Goal: Task Accomplishment & Management: Use online tool/utility

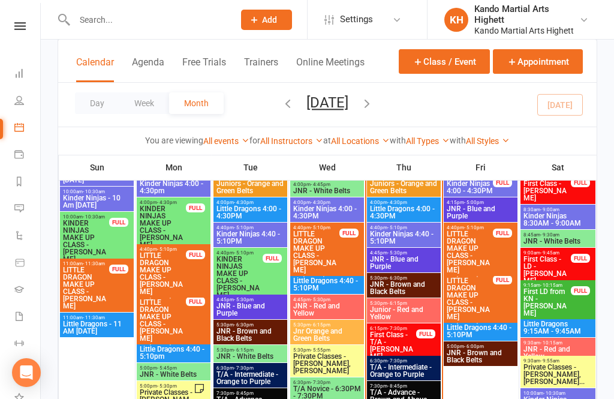
scroll to position [826, 0]
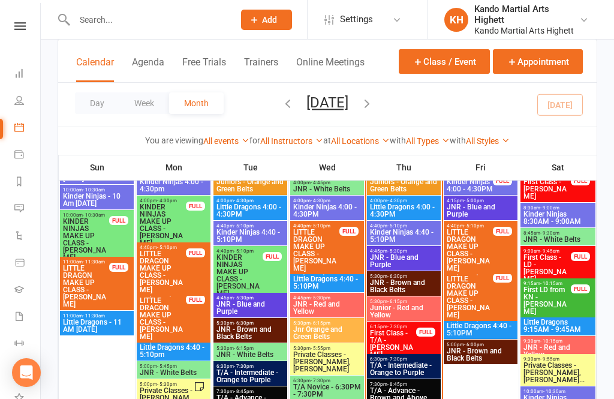
click at [416, 213] on span "Little Dragons 4:00 - 4:30PM" at bounding box center [403, 210] width 69 height 14
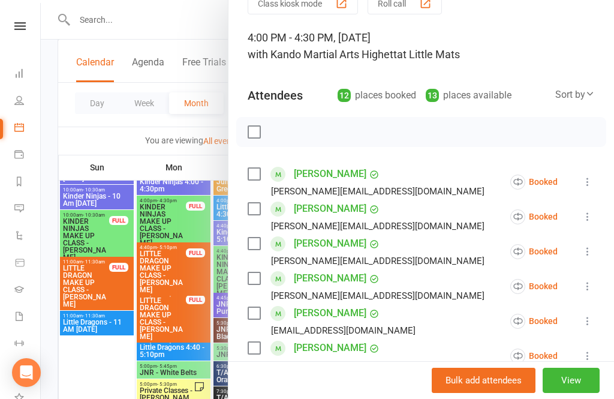
scroll to position [58, 0]
click at [586, 218] on icon at bounding box center [587, 217] width 12 height 12
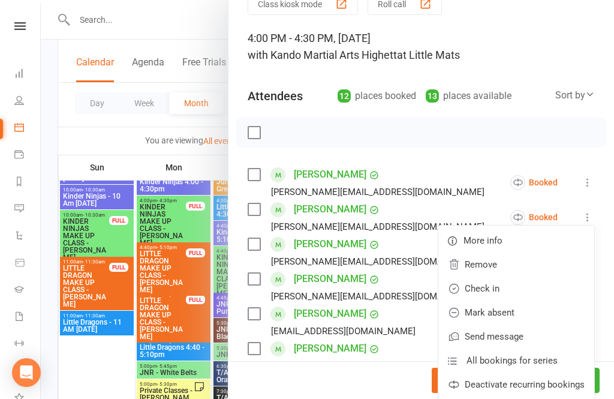
click at [486, 293] on link "Check in" at bounding box center [516, 288] width 156 height 24
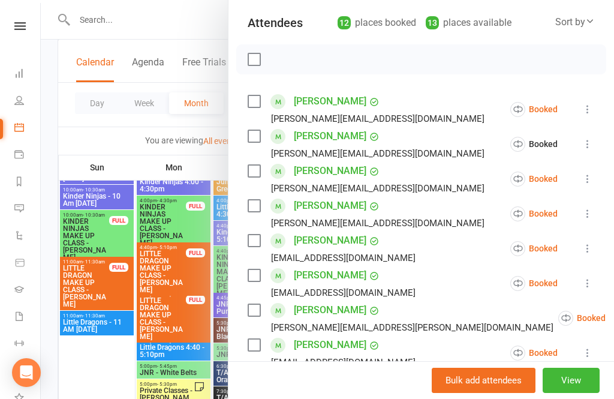
scroll to position [132, 0]
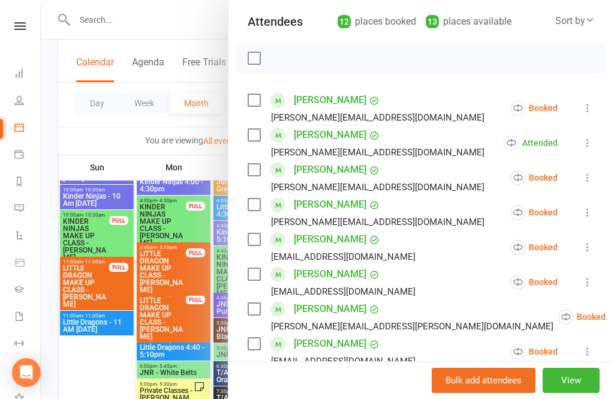
click at [584, 212] on icon at bounding box center [587, 212] width 12 height 12
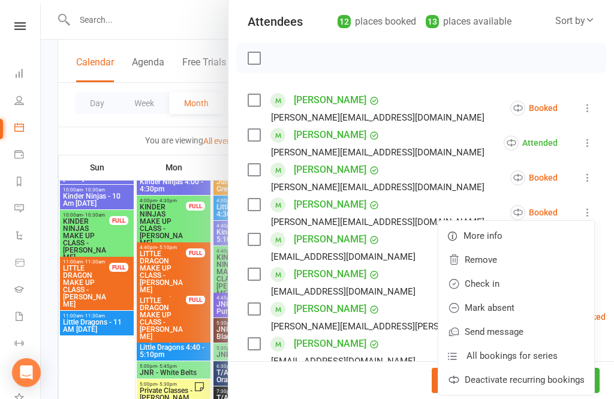
click at [487, 288] on link "Check in" at bounding box center [516, 284] width 156 height 24
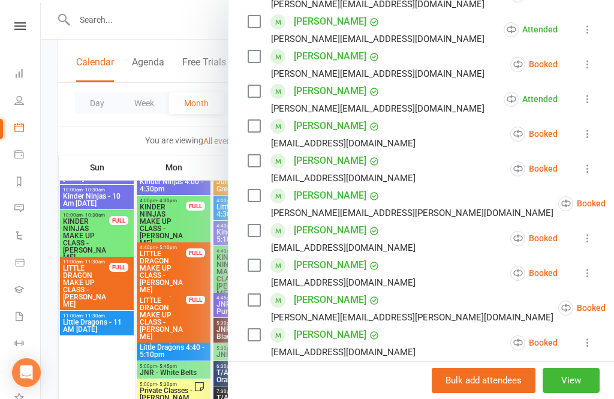
scroll to position [232, 0]
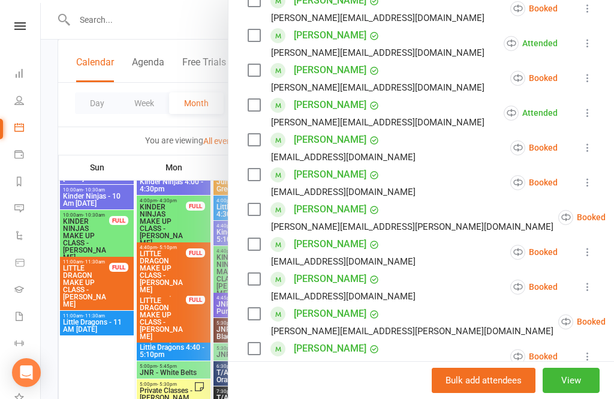
click at [592, 185] on icon at bounding box center [587, 182] width 12 height 12
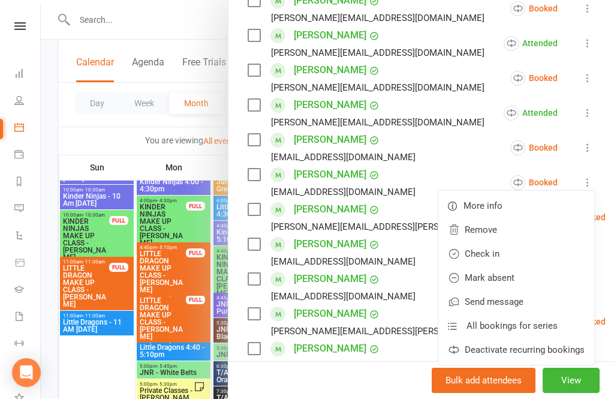
click at [492, 255] on link "Check in" at bounding box center [516, 254] width 156 height 24
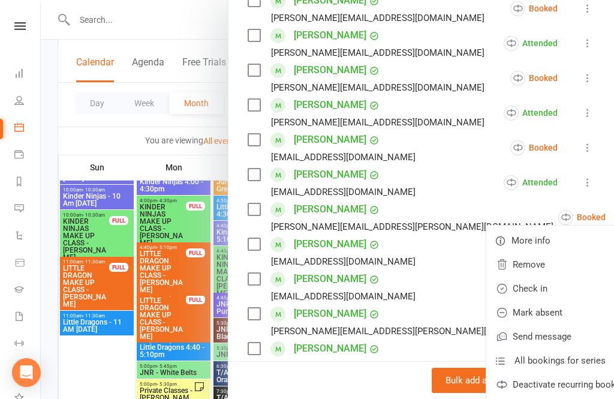
click at [493, 293] on link "Check in" at bounding box center [564, 288] width 156 height 24
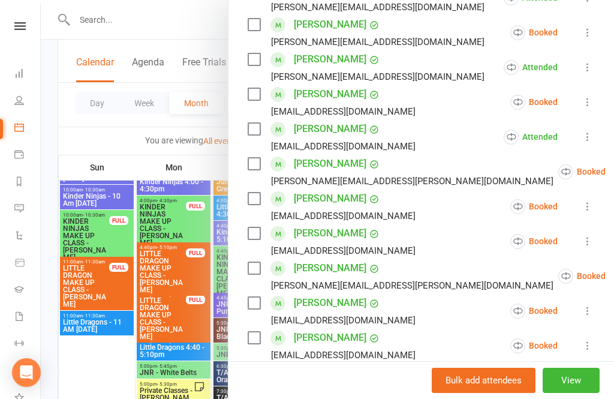
scroll to position [276, 0]
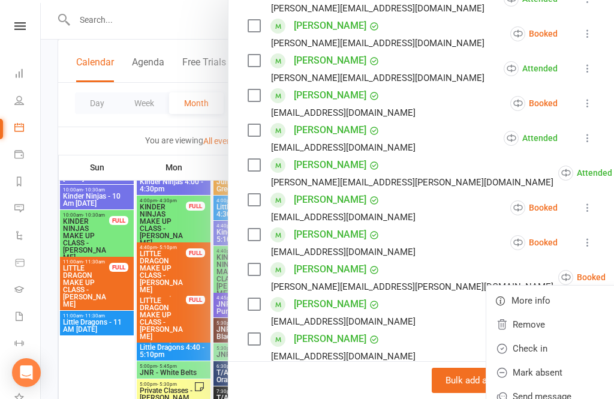
click at [513, 348] on link "Check in" at bounding box center [564, 348] width 156 height 24
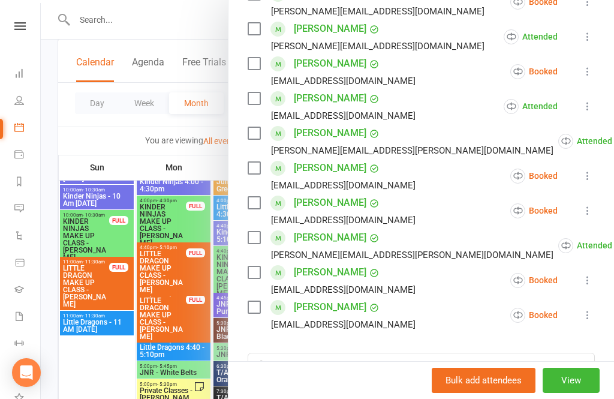
scroll to position [304, 0]
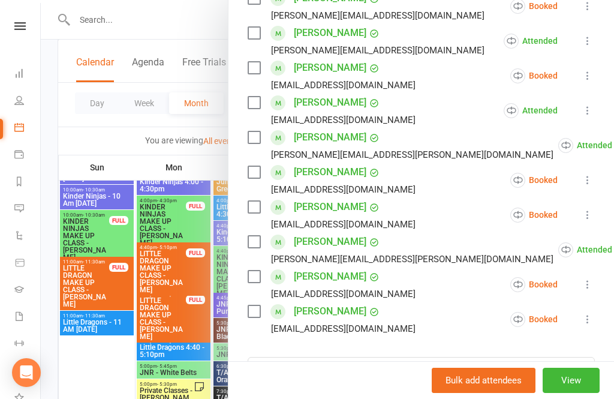
click at [150, 352] on div at bounding box center [327, 199] width 573 height 399
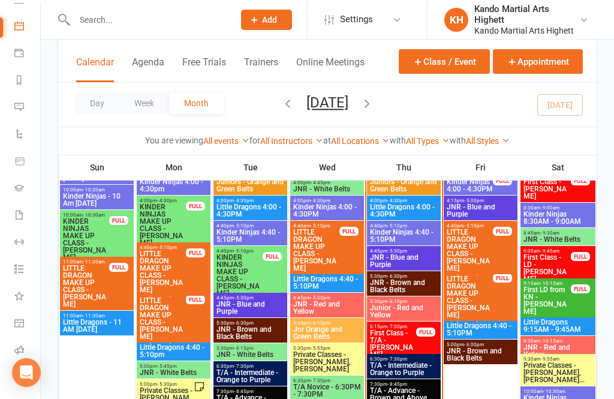
scroll to position [101, 0]
click at [21, 350] on icon at bounding box center [19, 350] width 10 height 10
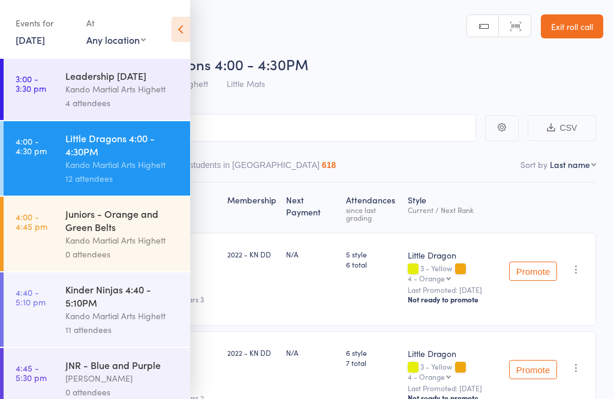
click at [188, 32] on icon at bounding box center [180, 29] width 19 height 25
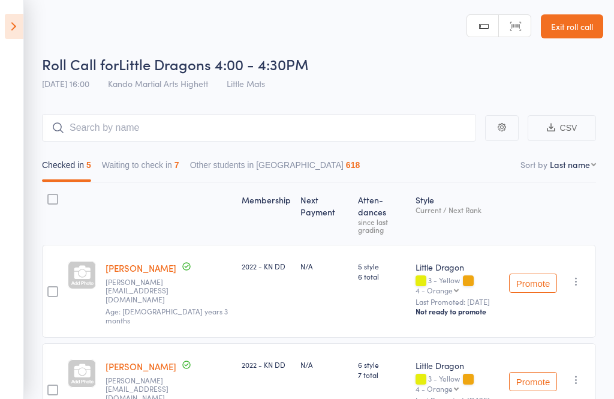
click at [470, 298] on div "Little Dragon 3 - Yellow 4 - Orange 4 - Orange 5 - Green 6 - Blue 7 - Purple 8 …" at bounding box center [458, 291] width 94 height 93
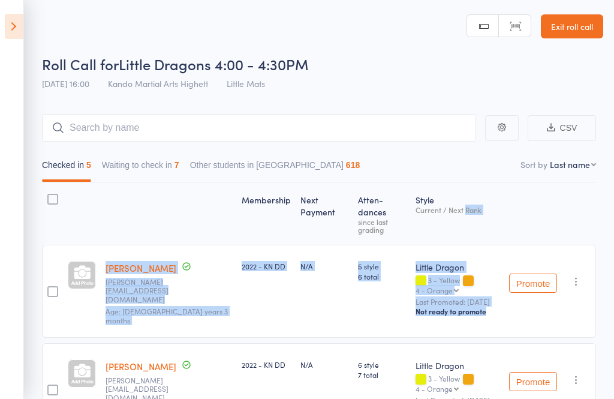
click at [137, 162] on button "Waiting to check in 7" at bounding box center [140, 168] width 77 height 28
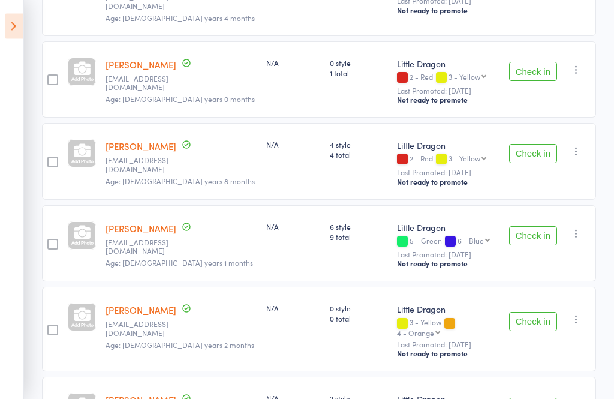
scroll to position [379, 0]
click at [527, 226] on button "Check in" at bounding box center [533, 235] width 48 height 19
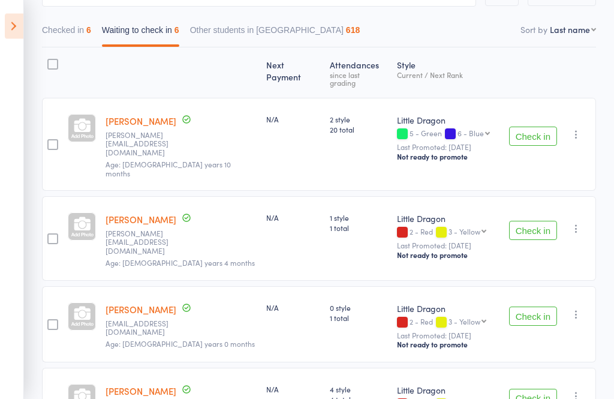
scroll to position [99, 0]
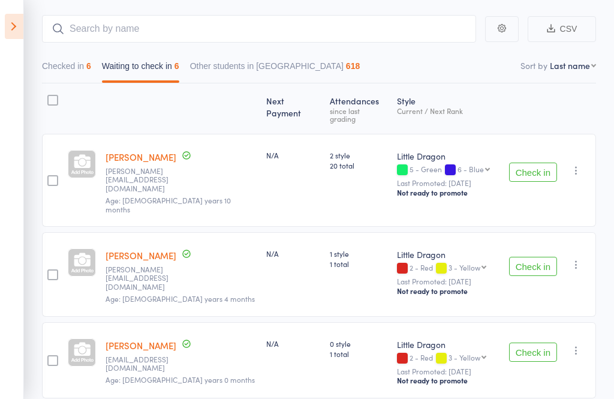
click at [80, 70] on button "Checked in 6" at bounding box center [66, 69] width 49 height 28
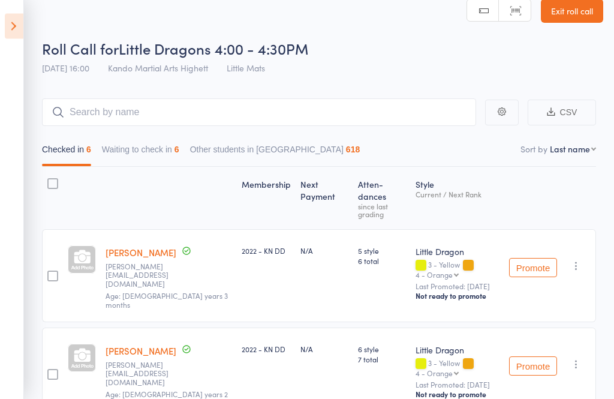
scroll to position [0, 0]
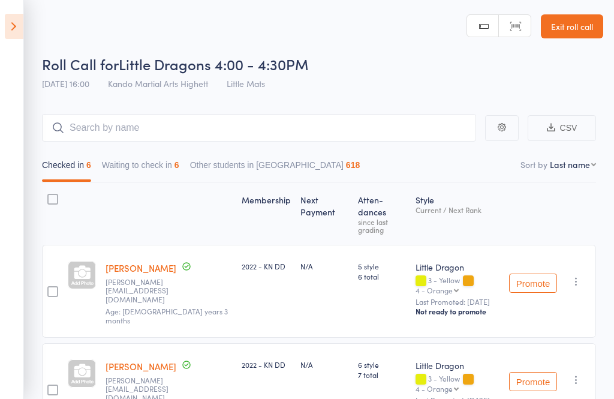
click at [579, 32] on link "Exit roll call" at bounding box center [572, 26] width 62 height 24
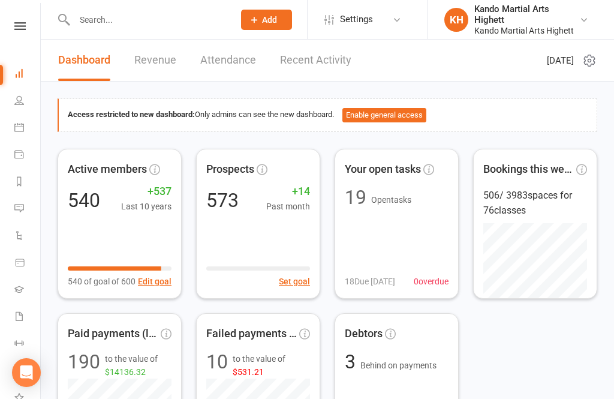
click at [25, 132] on link "Calendar" at bounding box center [27, 128] width 27 height 27
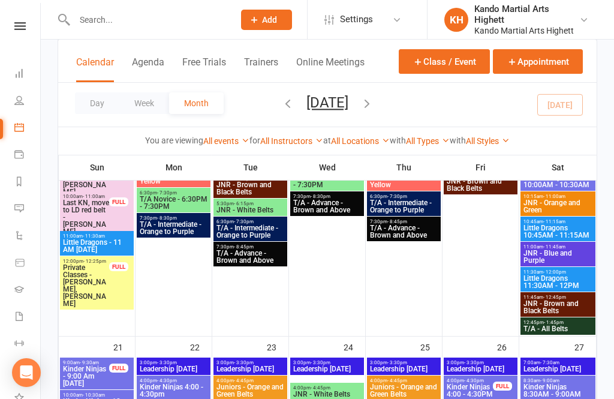
scroll to position [1518, 0]
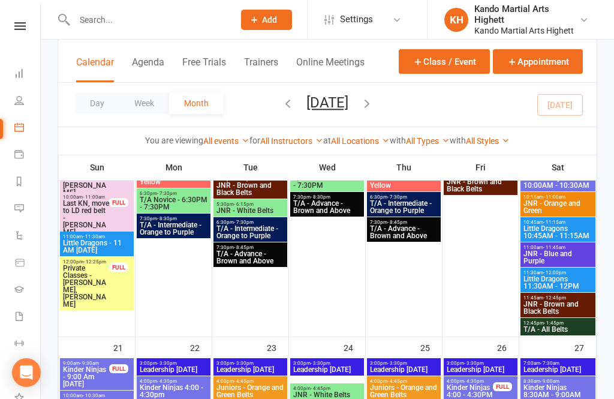
click at [177, 27] on input "text" at bounding box center [148, 19] width 155 height 17
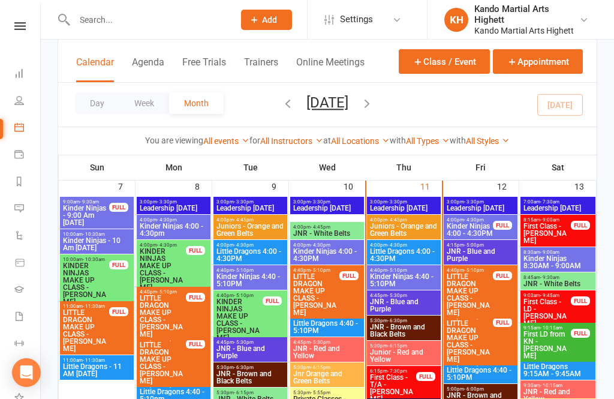
scroll to position [781, 0]
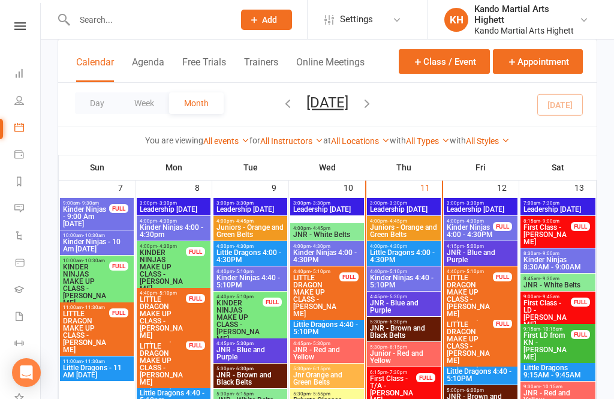
click at [428, 263] on div "4:00pm - 4:30pm Little Dragons 4:00 - 4:30PM" at bounding box center [404, 253] width 74 height 25
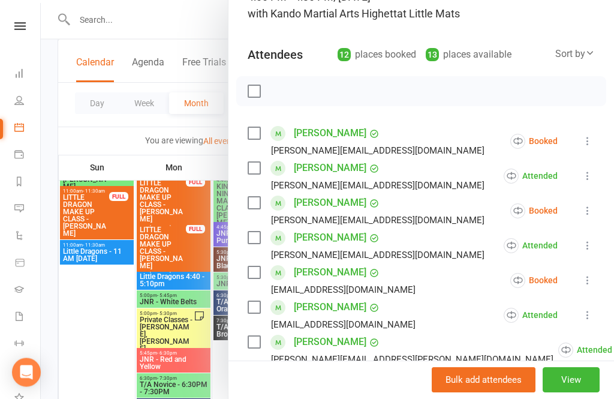
scroll to position [101, 0]
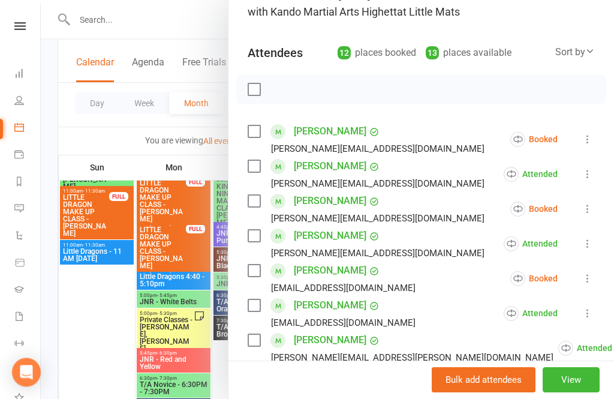
click at [591, 146] on button at bounding box center [587, 139] width 14 height 14
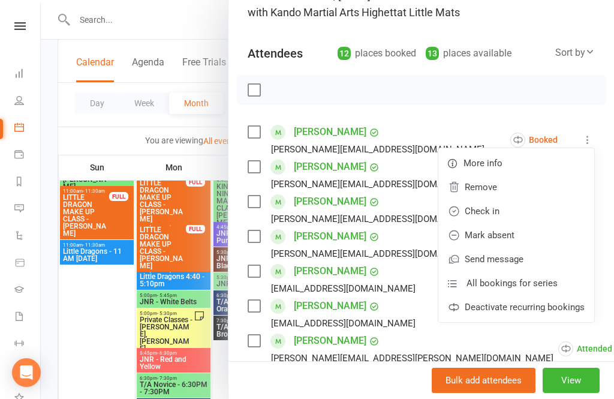
click at [502, 206] on link "Check in" at bounding box center [516, 211] width 156 height 24
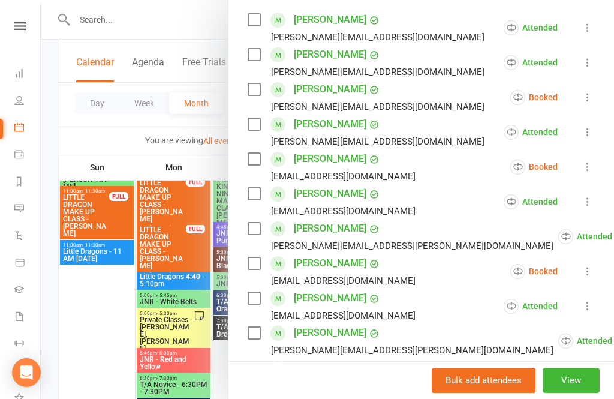
scroll to position [211, 0]
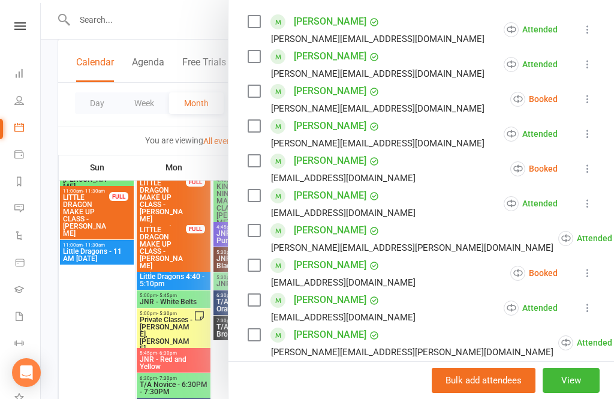
click at [588, 100] on icon at bounding box center [587, 99] width 12 height 12
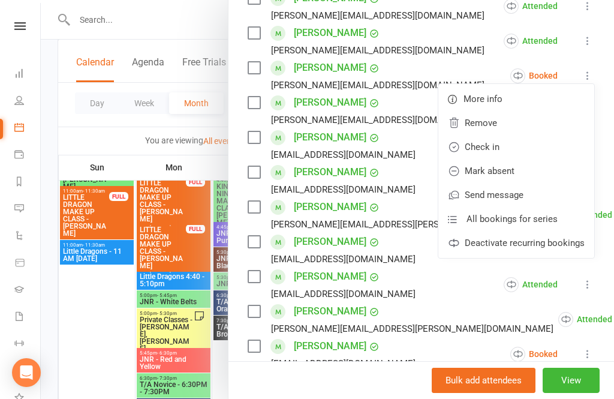
scroll to position [233, 0]
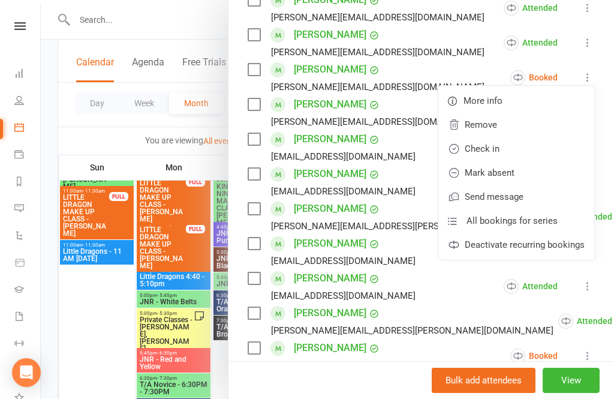
click at [495, 150] on link "Check in" at bounding box center [516, 149] width 156 height 24
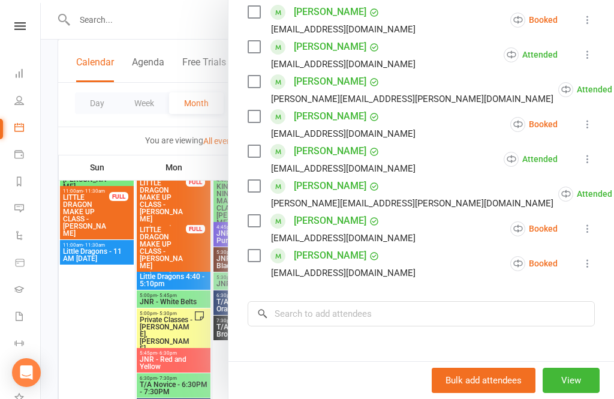
scroll to position [358, 0]
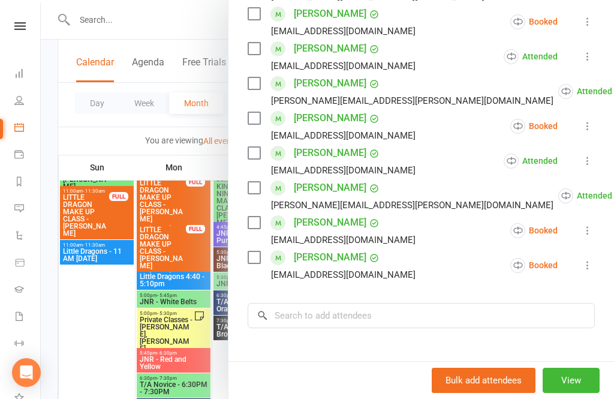
click at [590, 393] on button "View" at bounding box center [571, 379] width 57 height 25
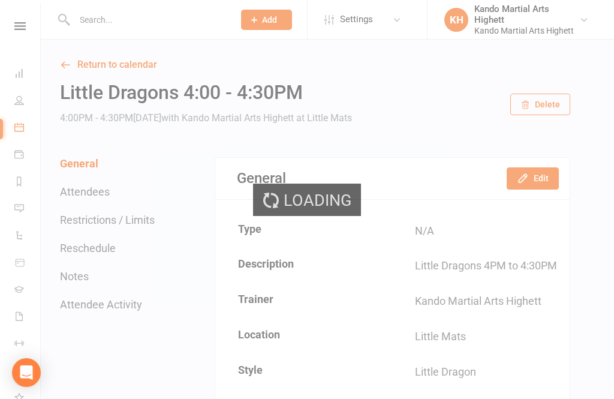
click at [19, 138] on link "Calendar" at bounding box center [27, 128] width 27 height 27
click at [23, 133] on div "Loading" at bounding box center [307, 199] width 614 height 399
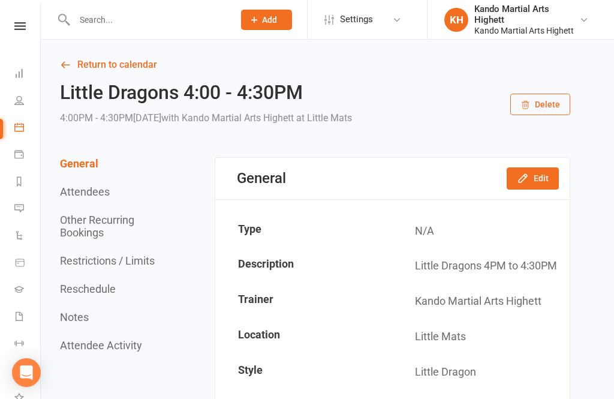
click at [35, 132] on link "Calendar" at bounding box center [27, 128] width 27 height 27
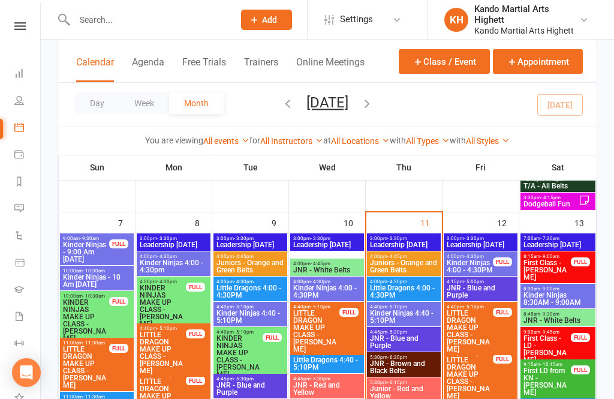
scroll to position [780, 0]
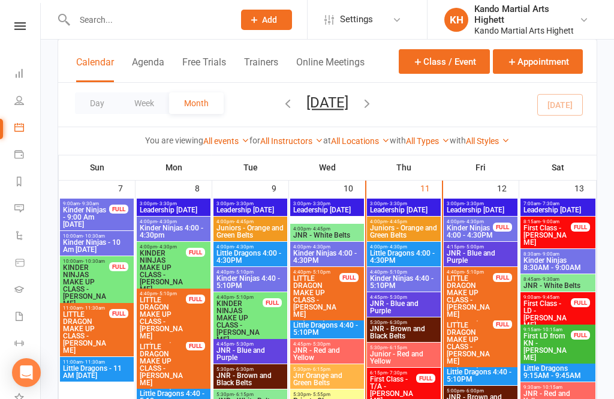
click at [417, 255] on span "Little Dragons 4:00 - 4:30PM" at bounding box center [403, 256] width 69 height 14
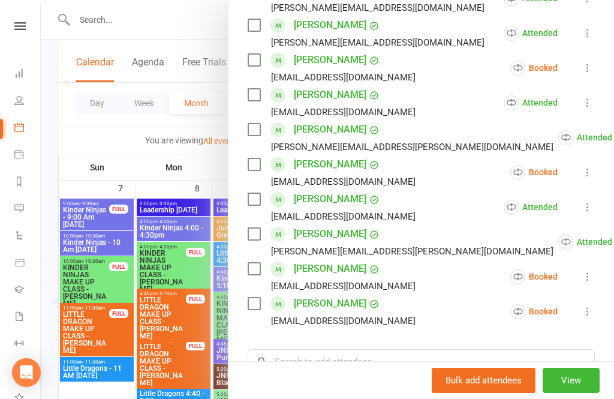
scroll to position [318, 0]
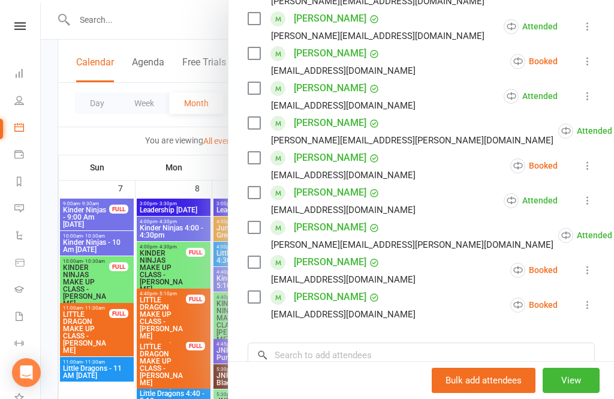
click at [584, 269] on icon at bounding box center [587, 270] width 12 height 12
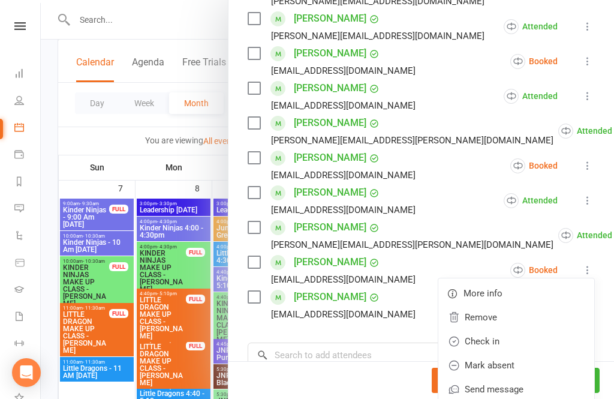
click at [508, 339] on link "Check in" at bounding box center [516, 341] width 156 height 24
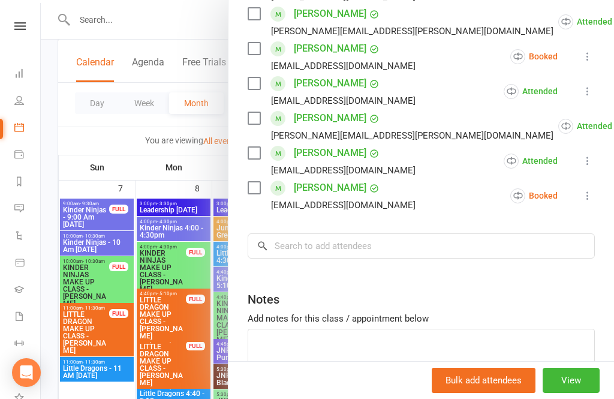
scroll to position [423, 0]
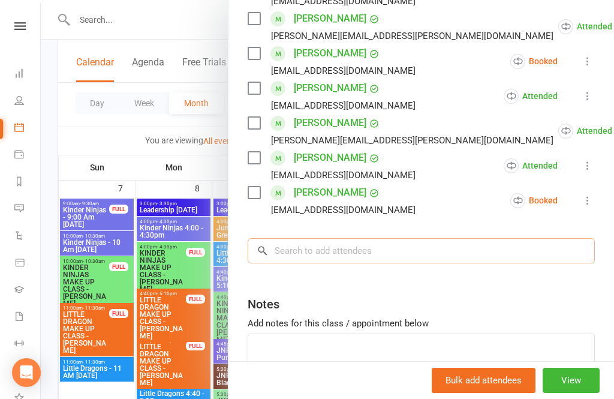
click at [344, 257] on input "search" at bounding box center [421, 250] width 347 height 25
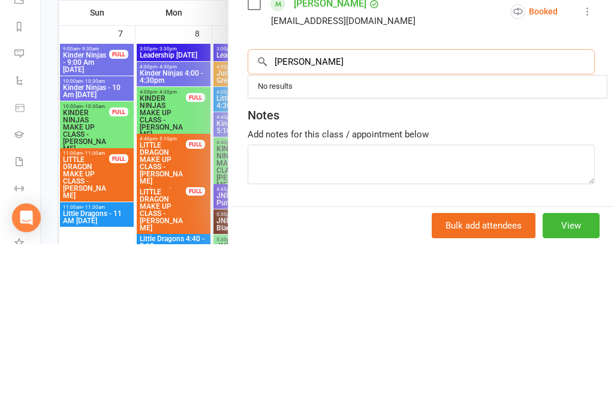
scroll to position [456, 0]
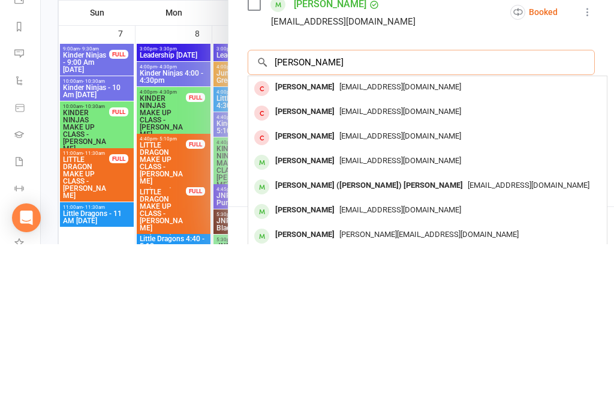
type input "Alfie"
click at [339, 311] on span "felicity.mursell@gmail.com" at bounding box center [400, 315] width 122 height 9
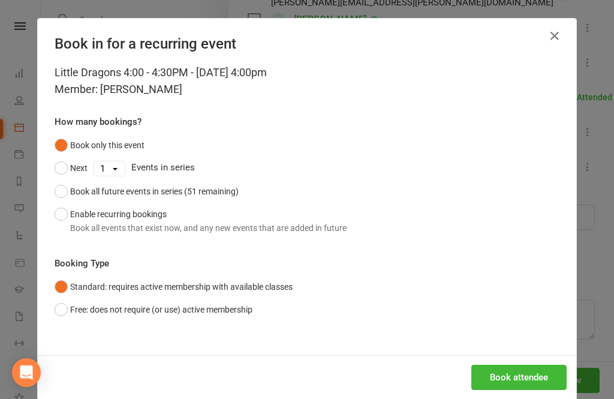
click at [59, 308] on button "Free: does not require (or use) active membership" at bounding box center [154, 309] width 198 height 23
click at [518, 387] on button "Book attendee" at bounding box center [518, 376] width 95 height 25
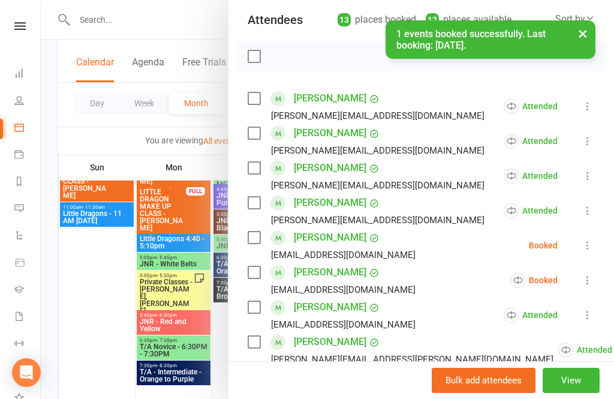
scroll to position [137, 0]
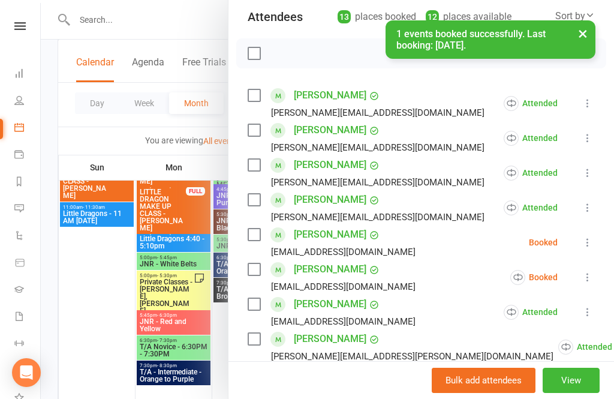
click at [587, 243] on icon at bounding box center [587, 242] width 12 height 12
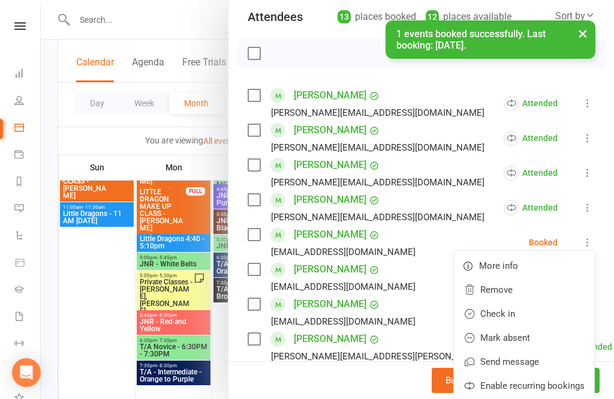
click at [511, 320] on link "Check in" at bounding box center [524, 314] width 140 height 24
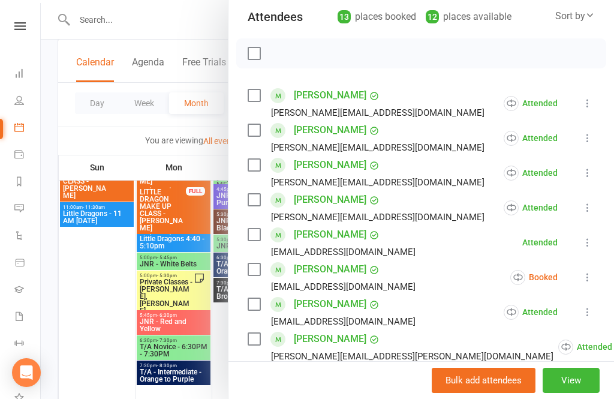
click at [65, 151] on div at bounding box center [327, 199] width 573 height 399
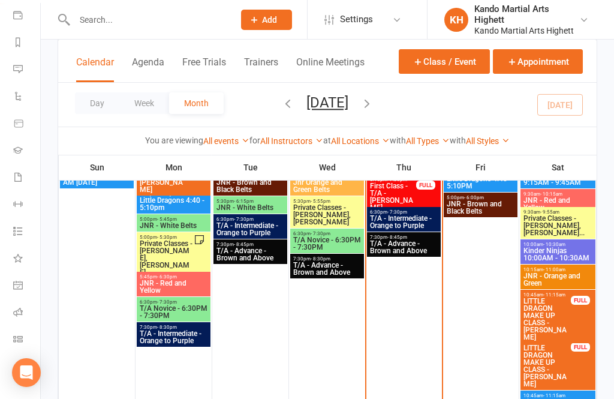
scroll to position [139, 1]
click at [18, 311] on icon at bounding box center [18, 312] width 10 height 10
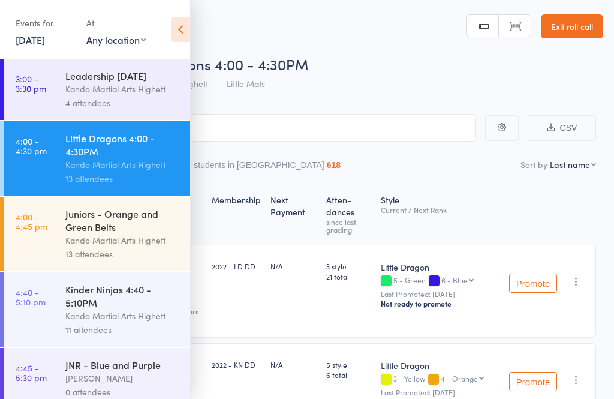
click at [181, 32] on icon at bounding box center [180, 29] width 19 height 25
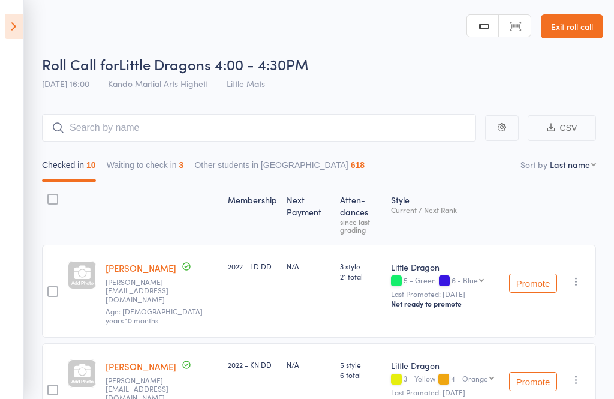
click at [19, 28] on icon at bounding box center [14, 26] width 19 height 25
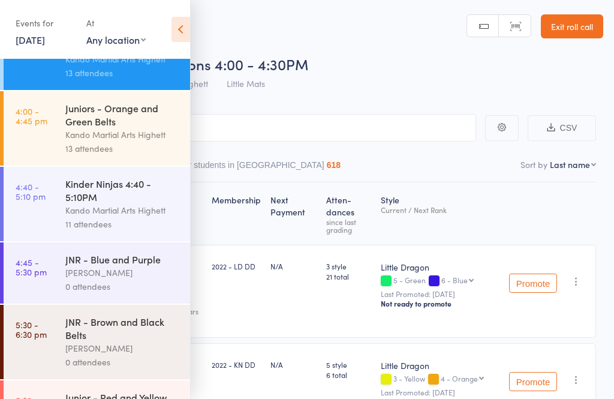
scroll to position [118, 0]
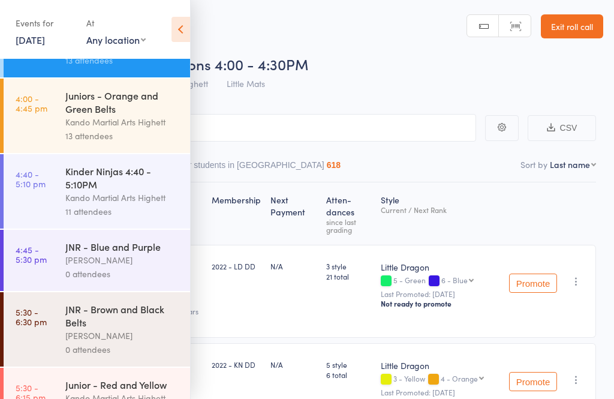
click at [150, 191] on div "Kinder Ninjas 4:40 - 5:10PM" at bounding box center [122, 177] width 114 height 26
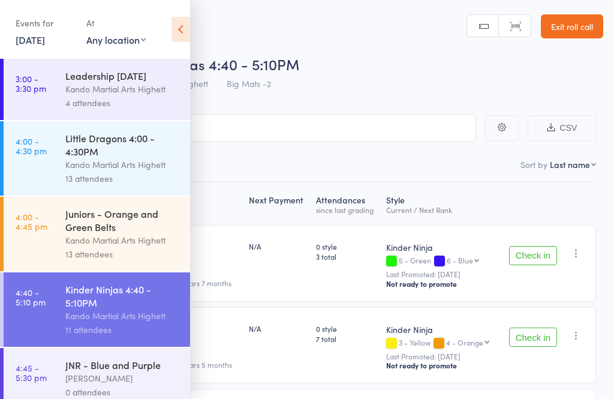
click at [183, 30] on icon at bounding box center [180, 29] width 19 height 25
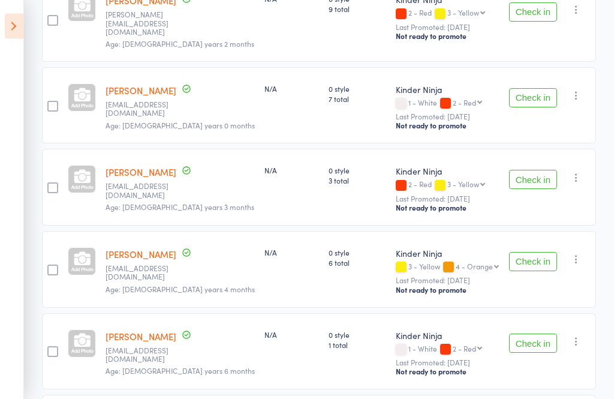
scroll to position [742, 0]
